Goal: Task Accomplishment & Management: Complete application form

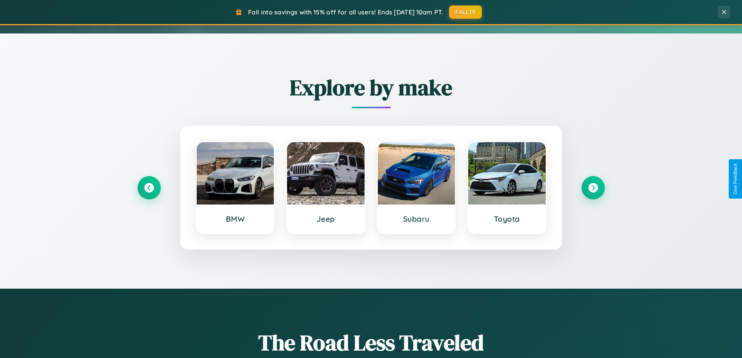
scroll to position [336, 0]
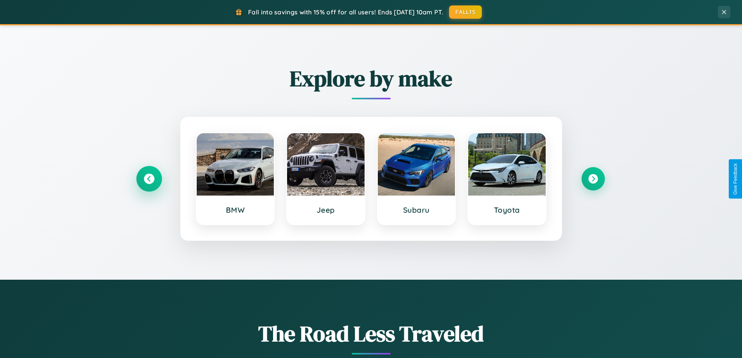
click at [149, 179] on icon at bounding box center [149, 179] width 11 height 11
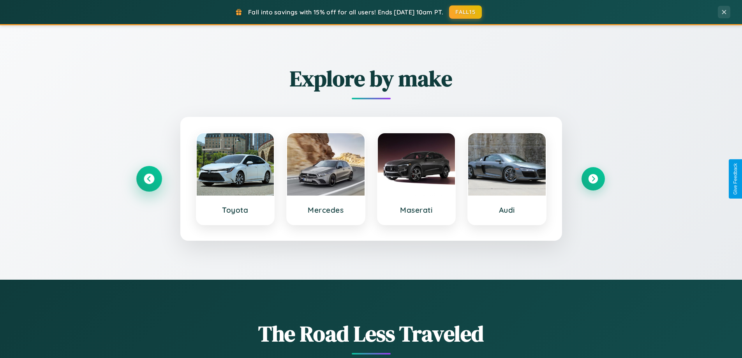
click at [149, 179] on icon at bounding box center [149, 179] width 11 height 11
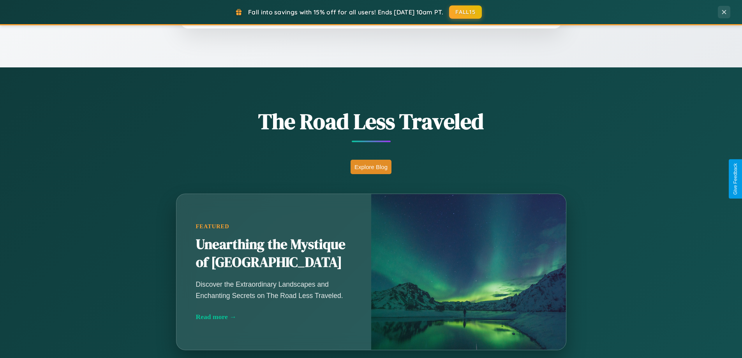
scroll to position [1251, 0]
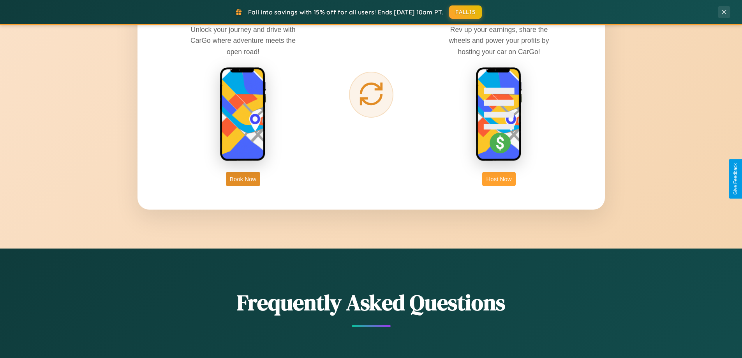
click at [499, 179] on button "Host Now" at bounding box center [498, 179] width 33 height 14
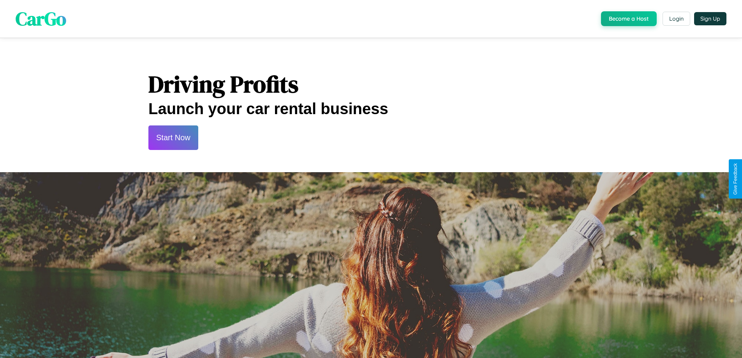
click at [173, 137] on button "Start Now" at bounding box center [173, 137] width 50 height 25
